Goal: Find specific page/section: Find specific page/section

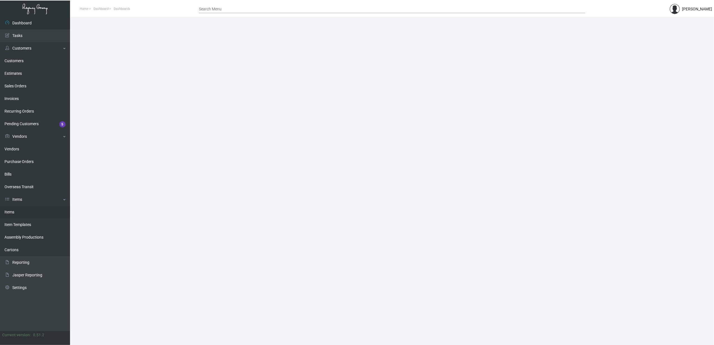
drag, startPoint x: 15, startPoint y: 216, endPoint x: 20, endPoint y: 209, distance: 8.2
click at [15, 216] on link "Items" at bounding box center [35, 212] width 70 height 13
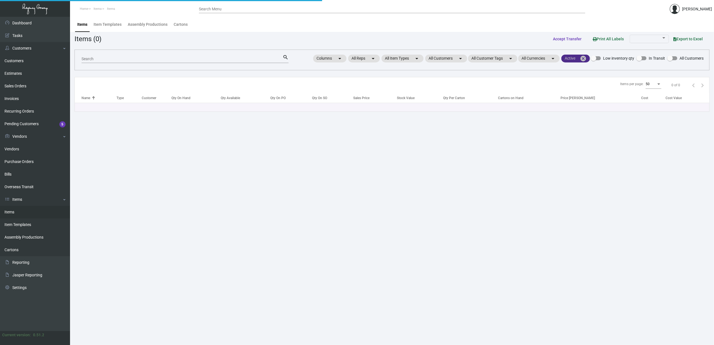
click at [582, 56] on mat-icon "cancel" at bounding box center [583, 58] width 7 height 7
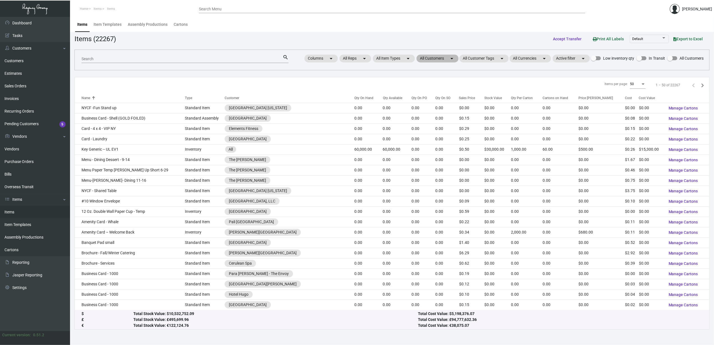
click at [440, 60] on mat-chip "All Customers arrow_drop_down" at bounding box center [438, 59] width 42 height 8
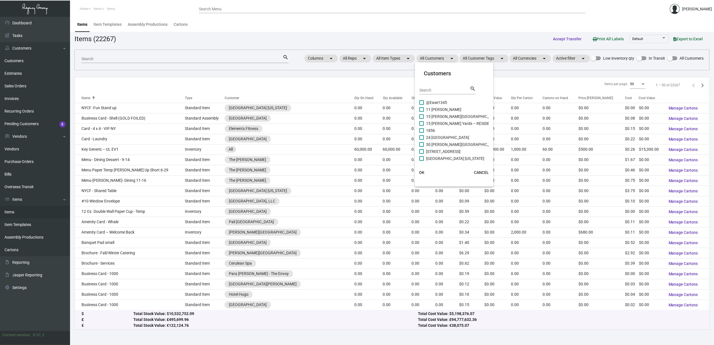
click at [442, 89] on input "Search" at bounding box center [445, 90] width 50 height 4
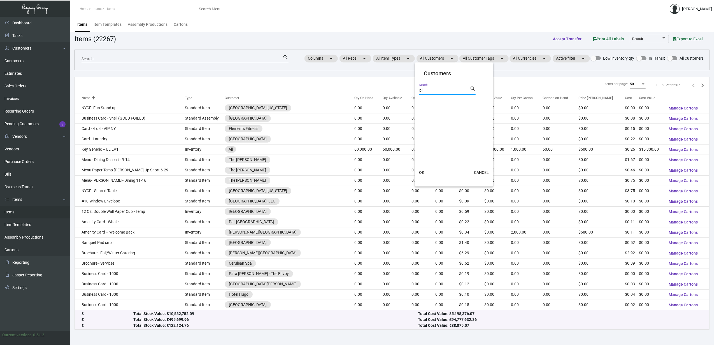
type input "p"
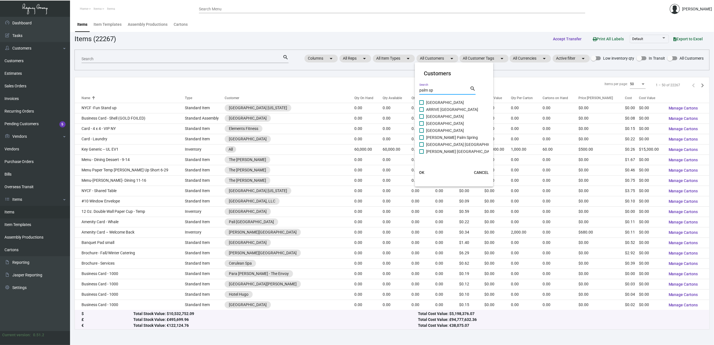
type input "palm sp"
click at [442, 130] on span "[GEOGRAPHIC_DATA]" at bounding box center [445, 130] width 38 height 7
click at [422, 133] on input "[GEOGRAPHIC_DATA]" at bounding box center [421, 133] width 0 height 0
checkbox input "true"
click at [423, 169] on button "OK" at bounding box center [422, 173] width 18 height 10
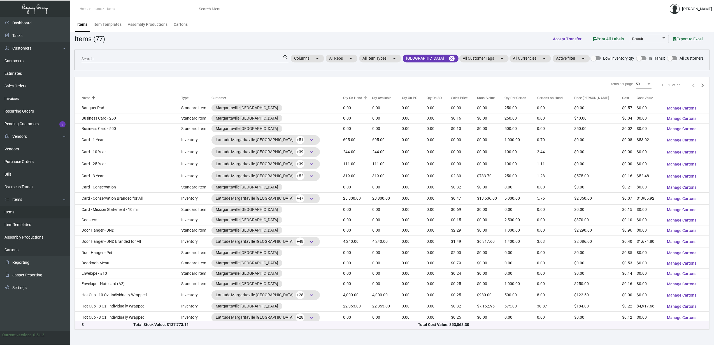
click at [343, 101] on div "Qty On Hand" at bounding box center [352, 98] width 19 height 5
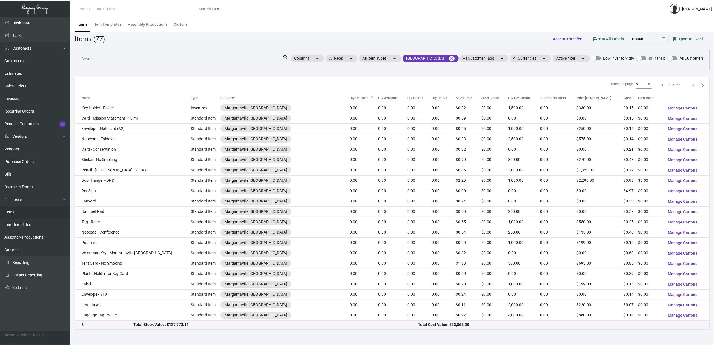
click at [350, 101] on div "Qty On Hand" at bounding box center [359, 98] width 19 height 5
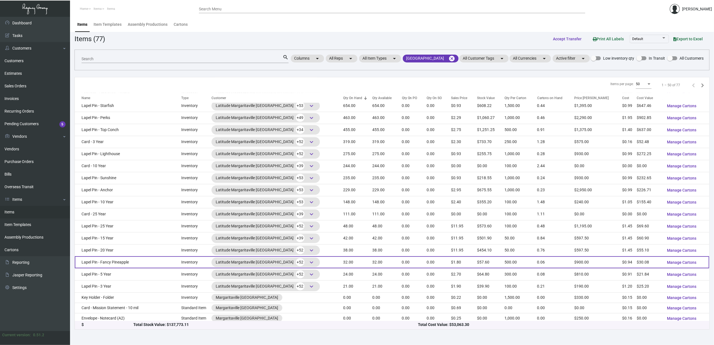
scroll to position [369, 0]
